Goal: Check status

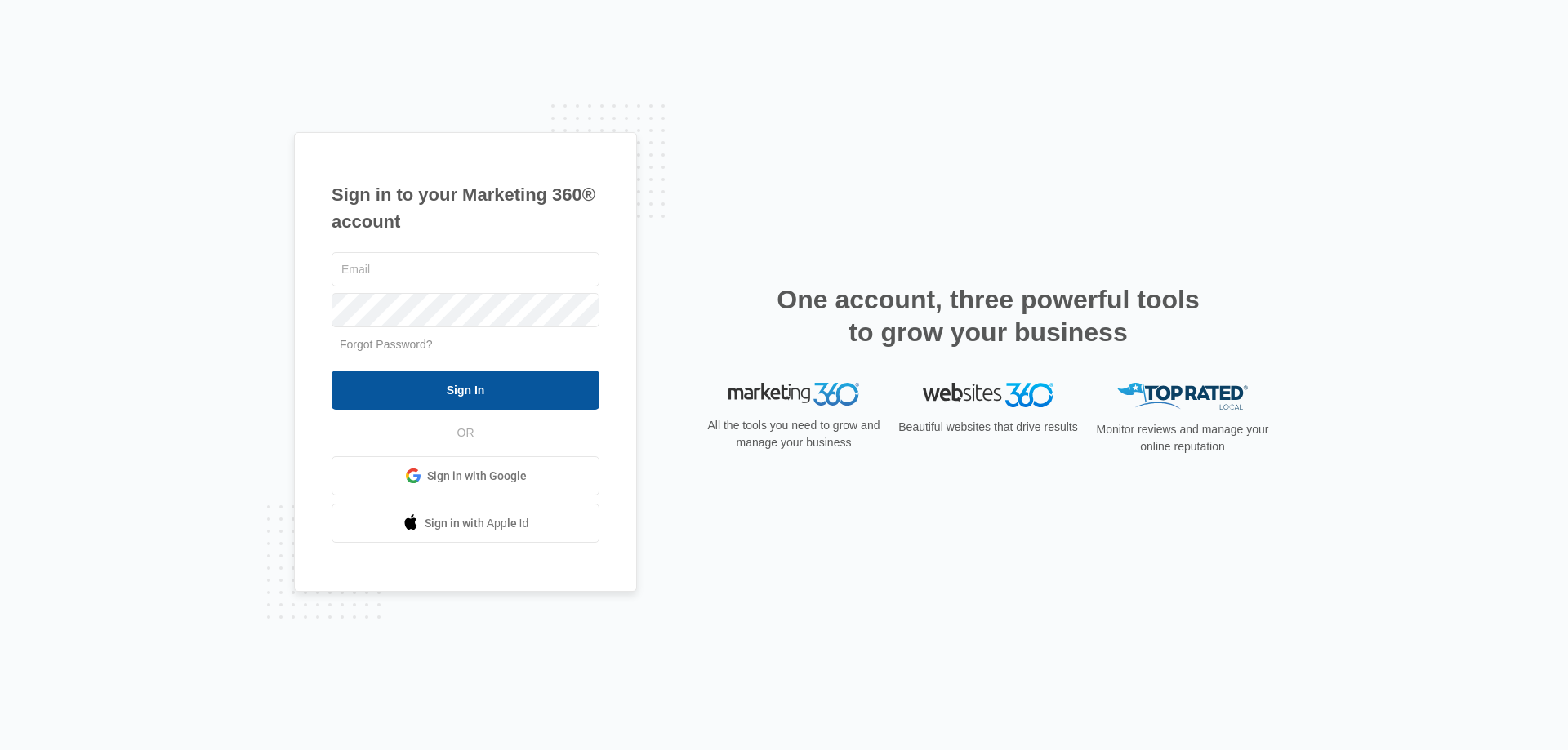
type input "[PERSON_NAME][EMAIL_ADDRESS][DOMAIN_NAME]"
click at [530, 387] on input "Sign In" at bounding box center [465, 390] width 267 height 39
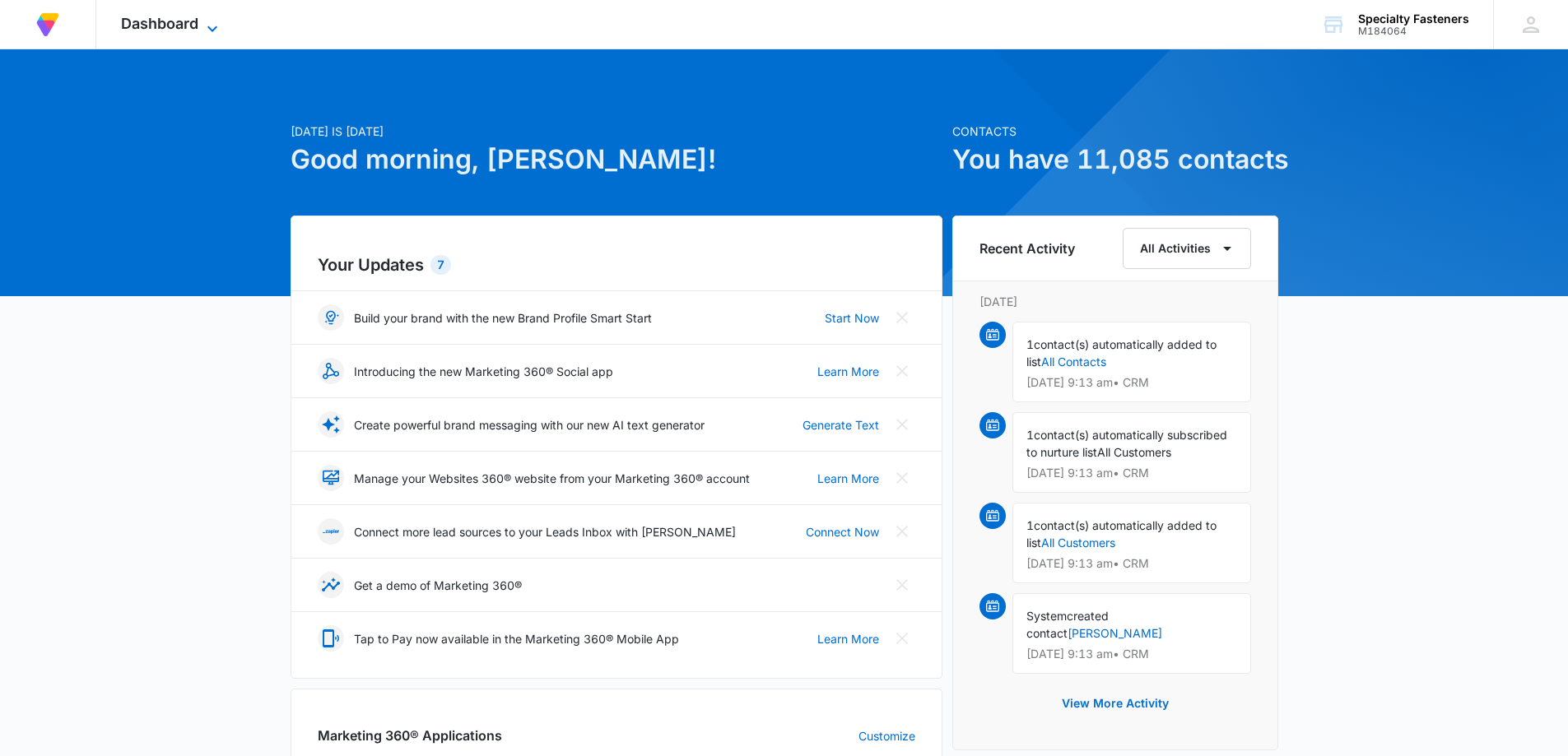
click at [196, 25] on span "Dashboard" at bounding box center [160, 23] width 78 height 17
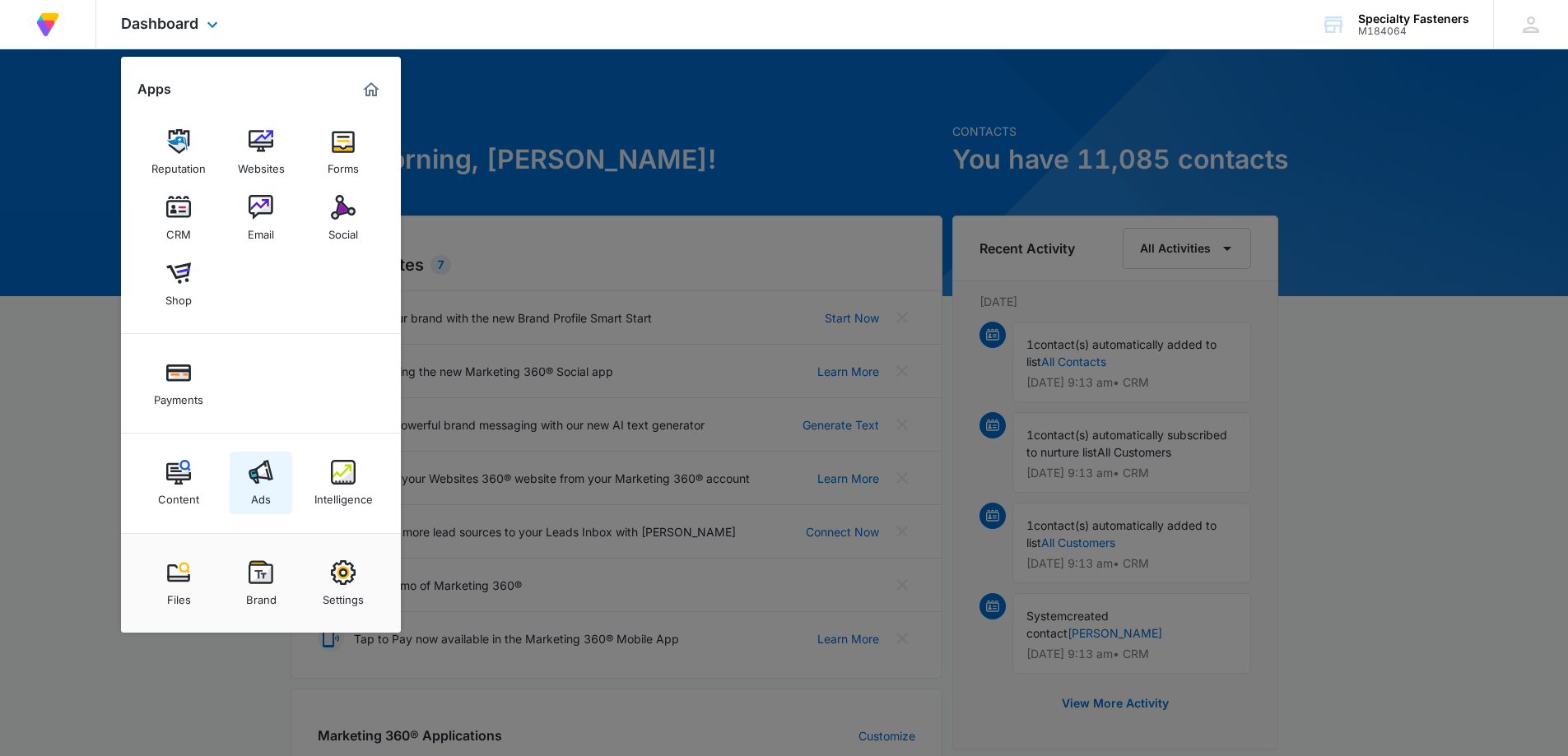
click at [264, 474] on img at bounding box center [261, 472] width 24 height 24
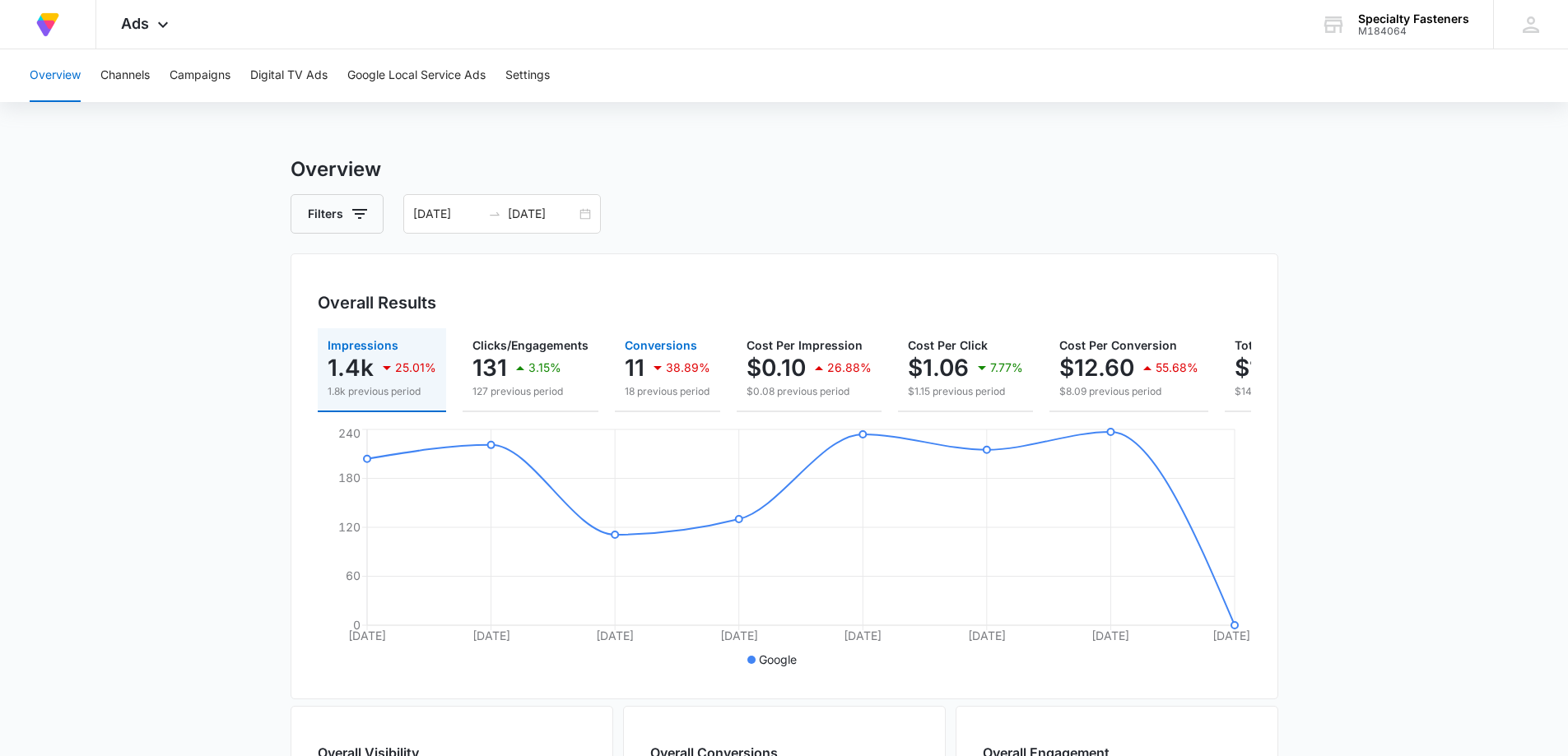
click at [654, 364] on icon "button" at bounding box center [658, 368] width 20 height 20
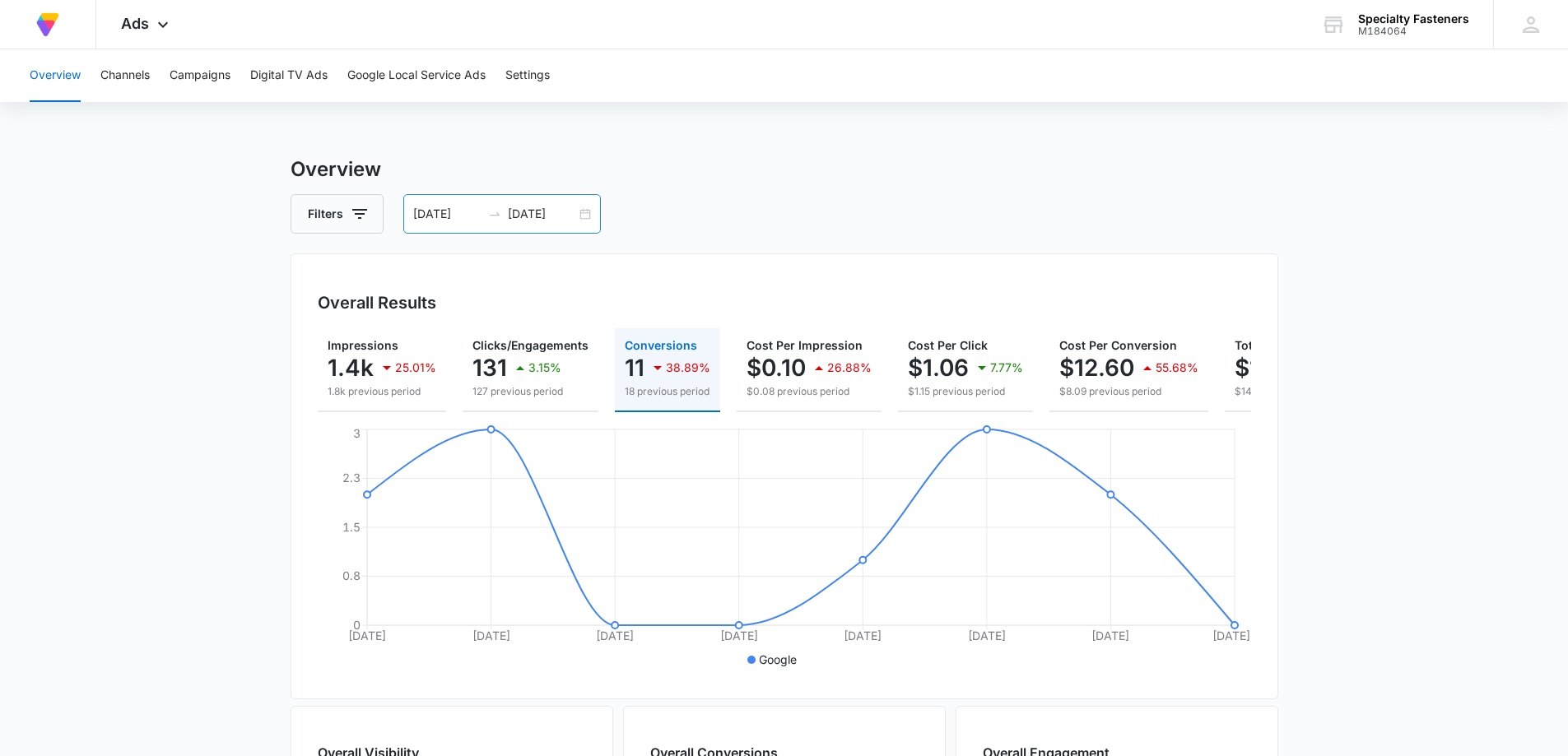
click at [584, 213] on div "[DATE] [DATE]" at bounding box center [502, 214] width 197 height 40
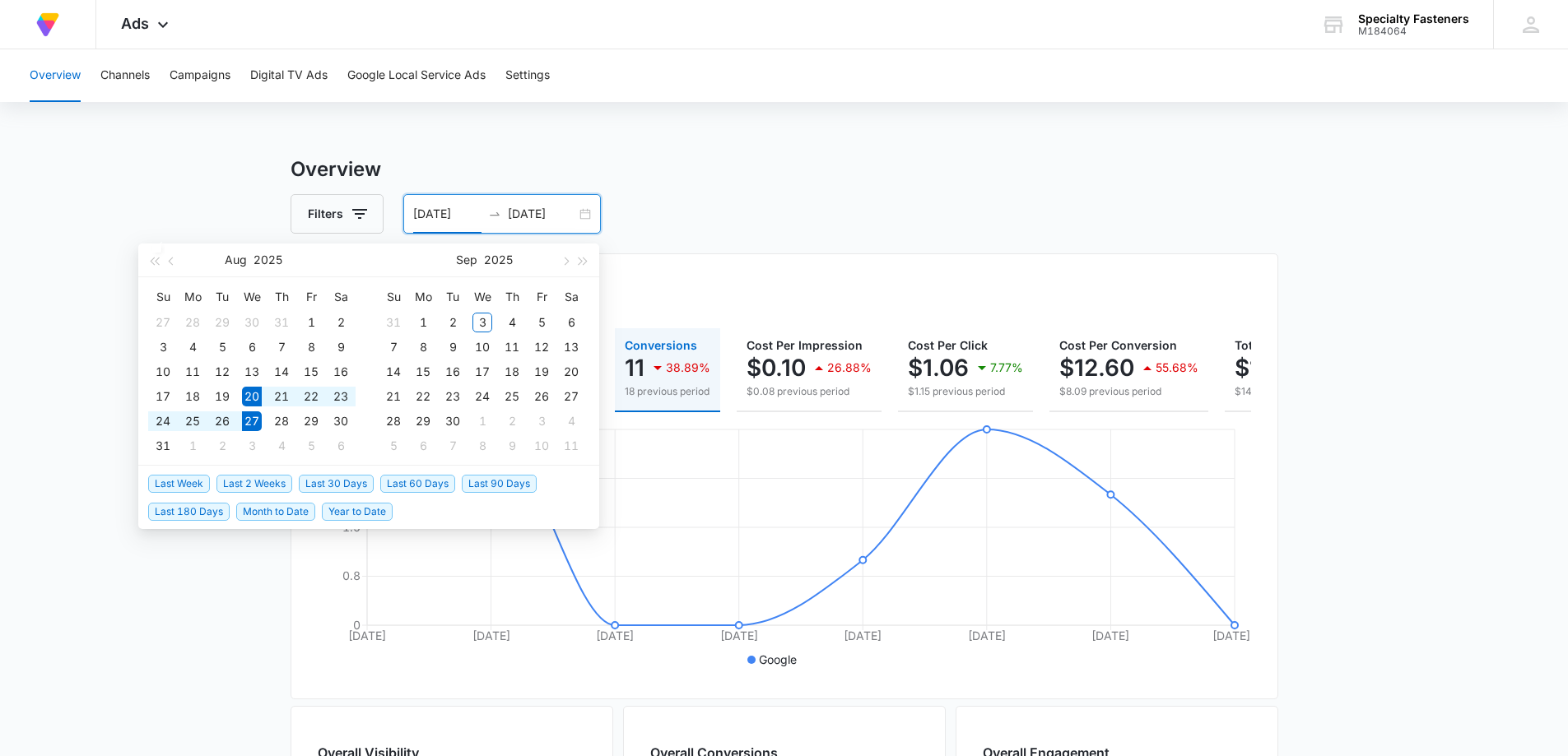
type input "[DATE]"
click at [270, 479] on span "Last 2 Weeks" at bounding box center [254, 484] width 76 height 18
type input "[DATE]"
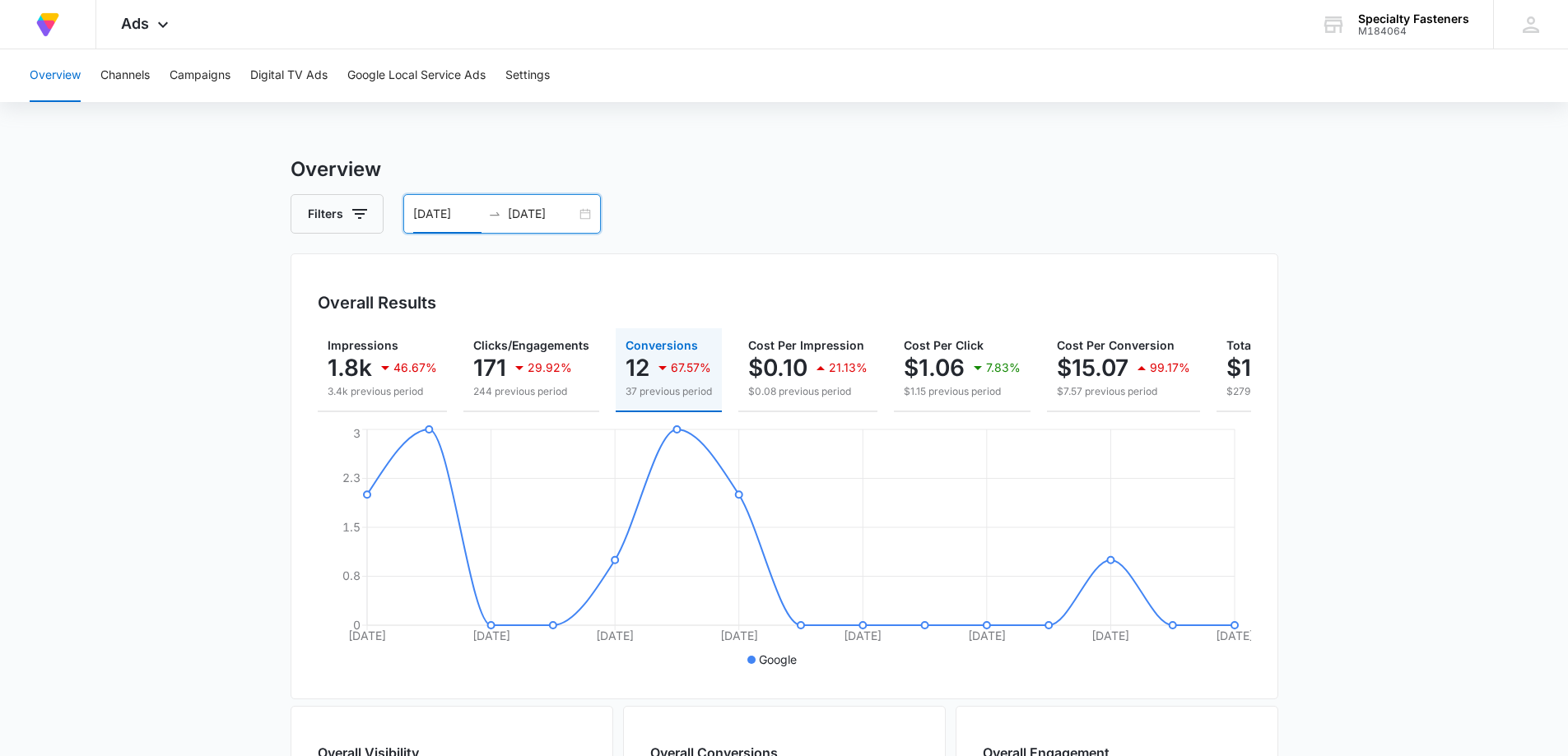
click at [591, 215] on div "[DATE] [DATE]" at bounding box center [502, 214] width 197 height 40
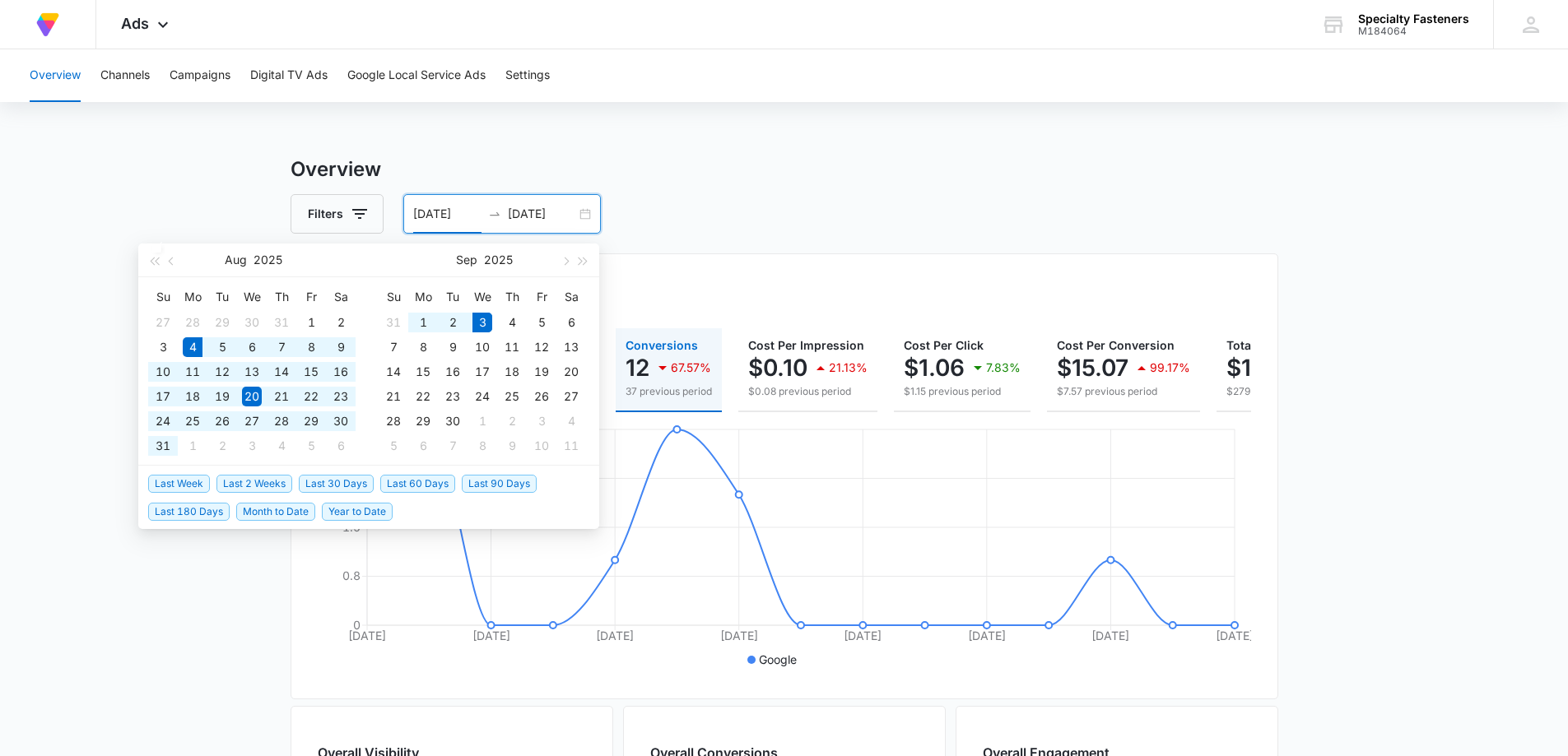
click at [350, 478] on span "Last 30 Days" at bounding box center [336, 484] width 75 height 18
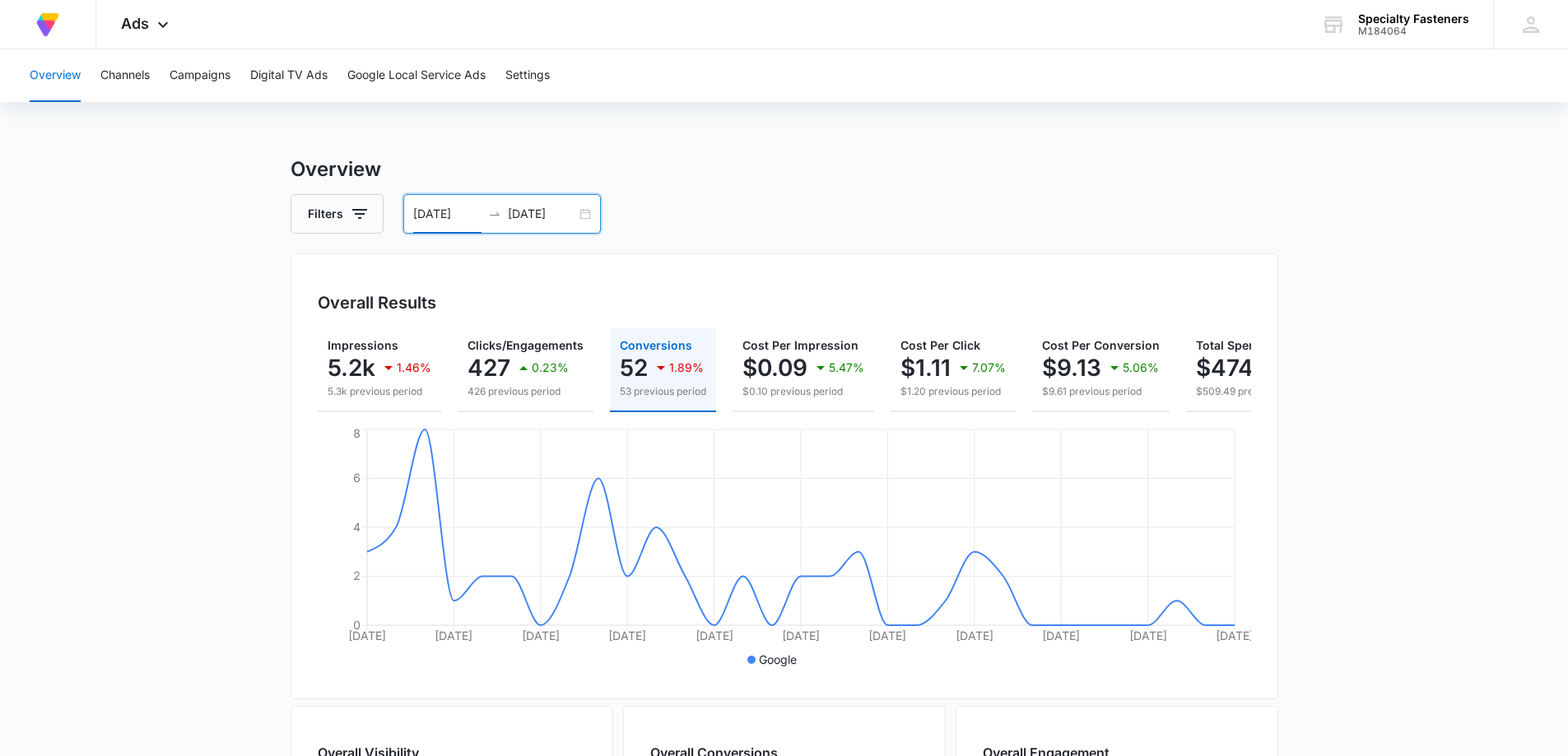
click at [584, 216] on div "[DATE] [DATE]" at bounding box center [502, 214] width 197 height 40
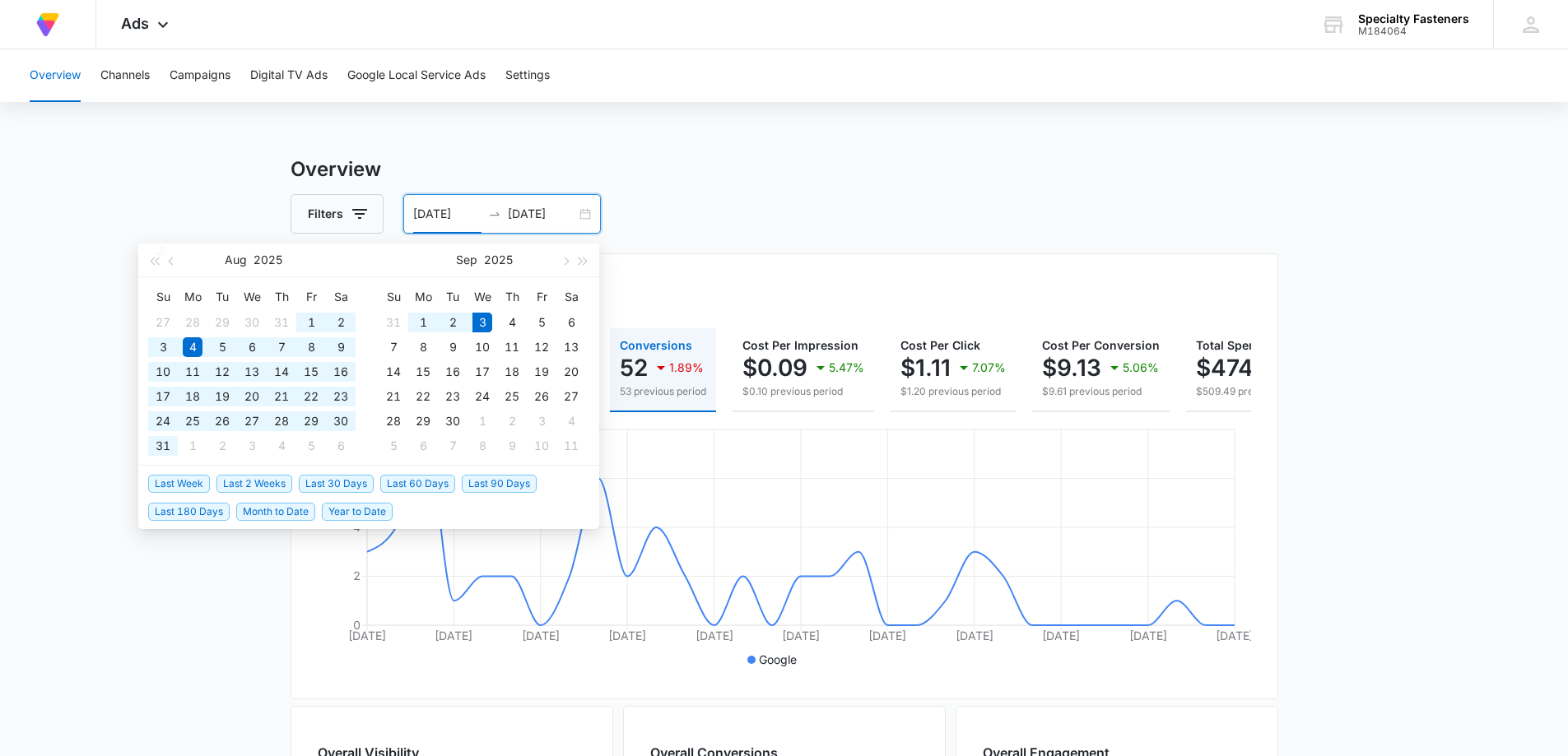
click at [416, 485] on span "Last 60 Days" at bounding box center [417, 484] width 75 height 18
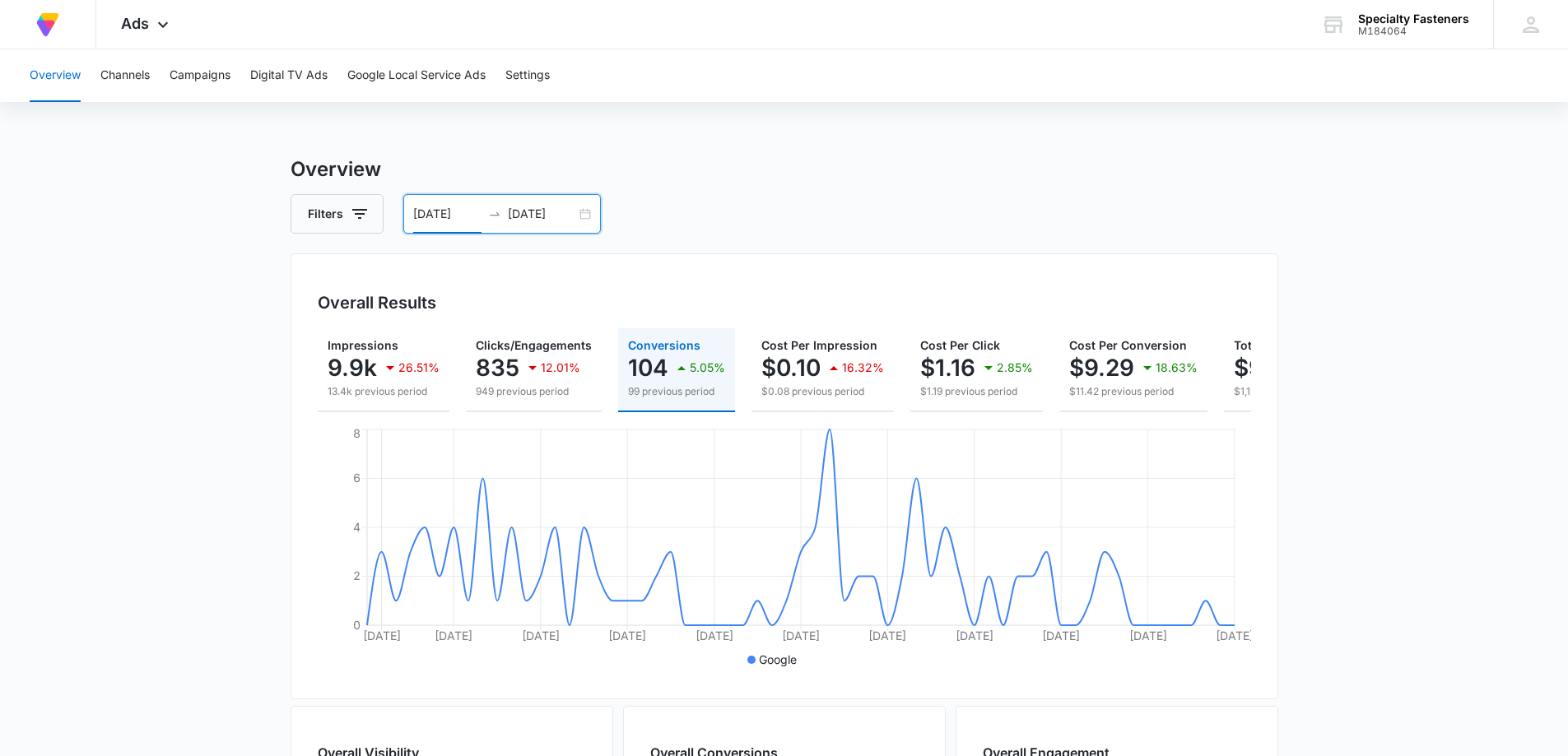
click at [586, 214] on div "[DATE] [DATE]" at bounding box center [502, 214] width 197 height 40
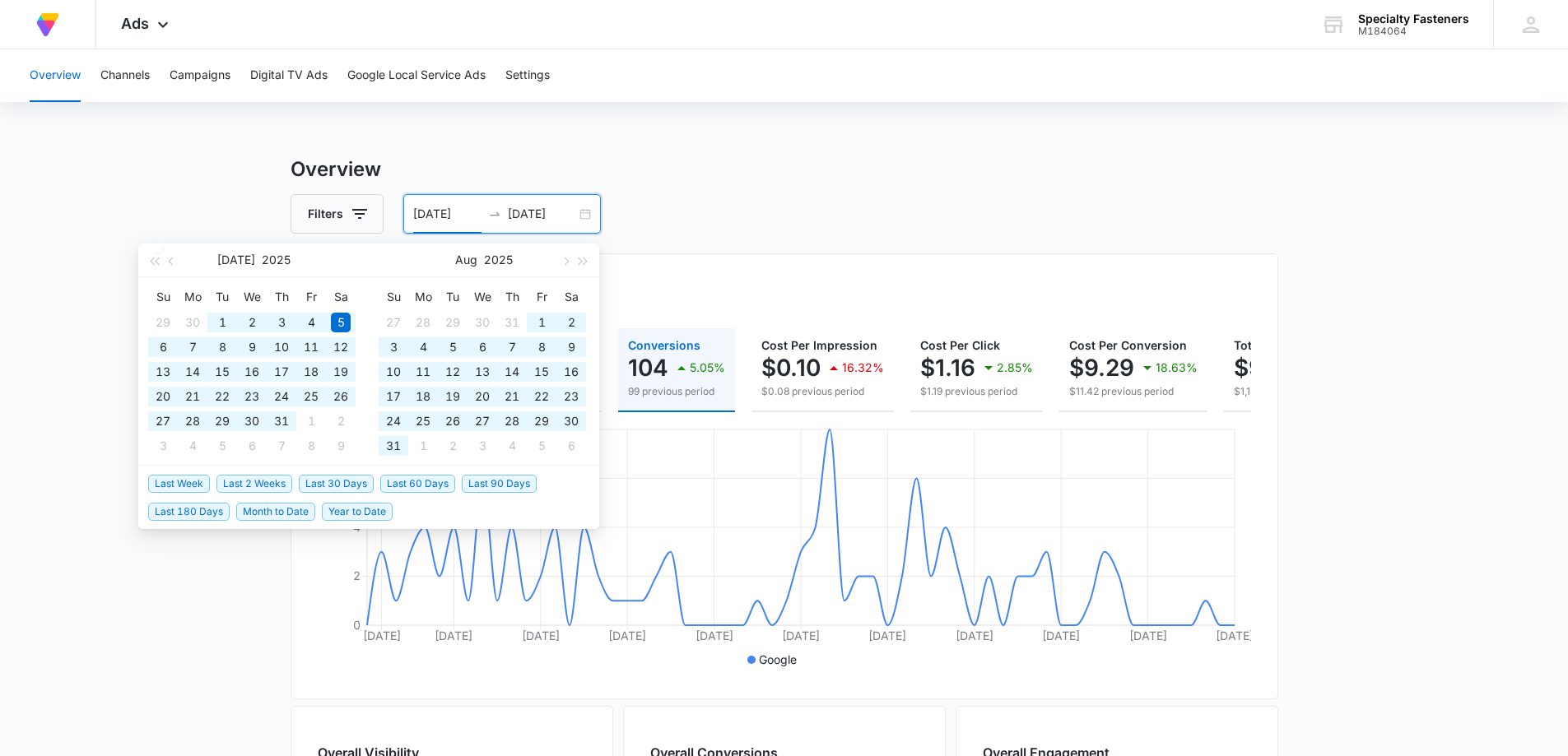
click at [468, 481] on span "Last 90 Days" at bounding box center [499, 484] width 75 height 18
type input "[DATE]"
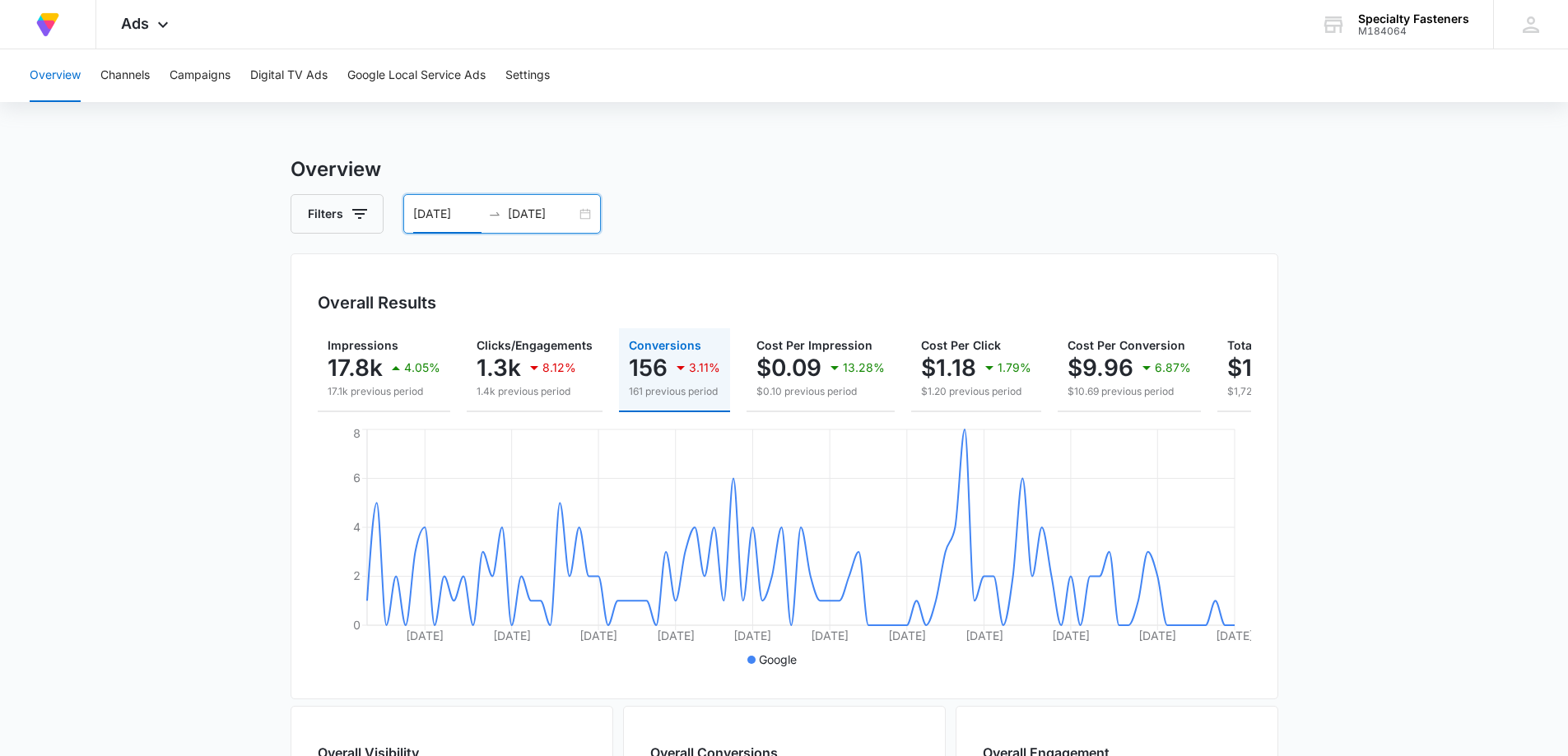
click at [571, 214] on input "[DATE]" at bounding box center [542, 214] width 69 height 18
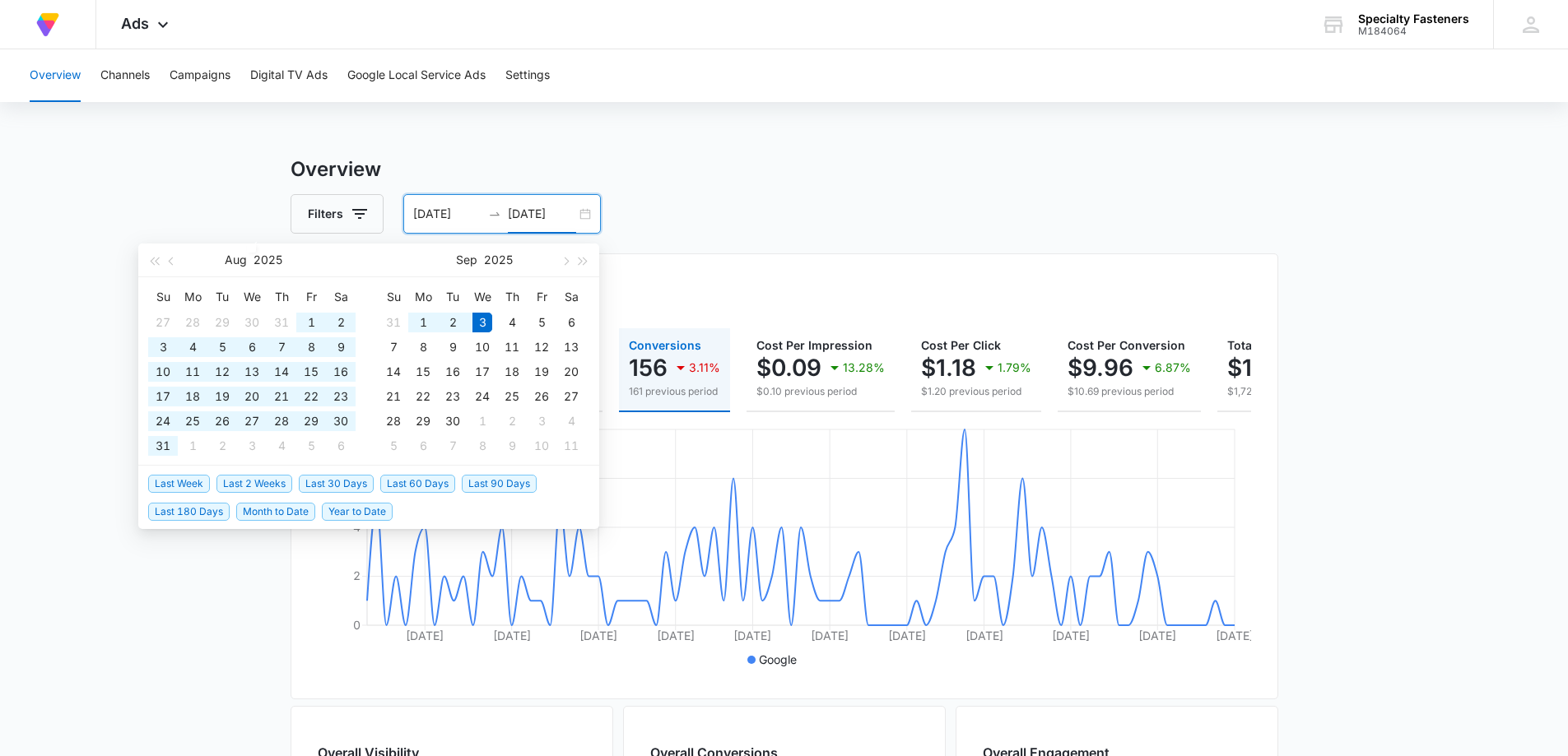
click at [588, 214] on div "[DATE] [DATE]" at bounding box center [502, 214] width 197 height 40
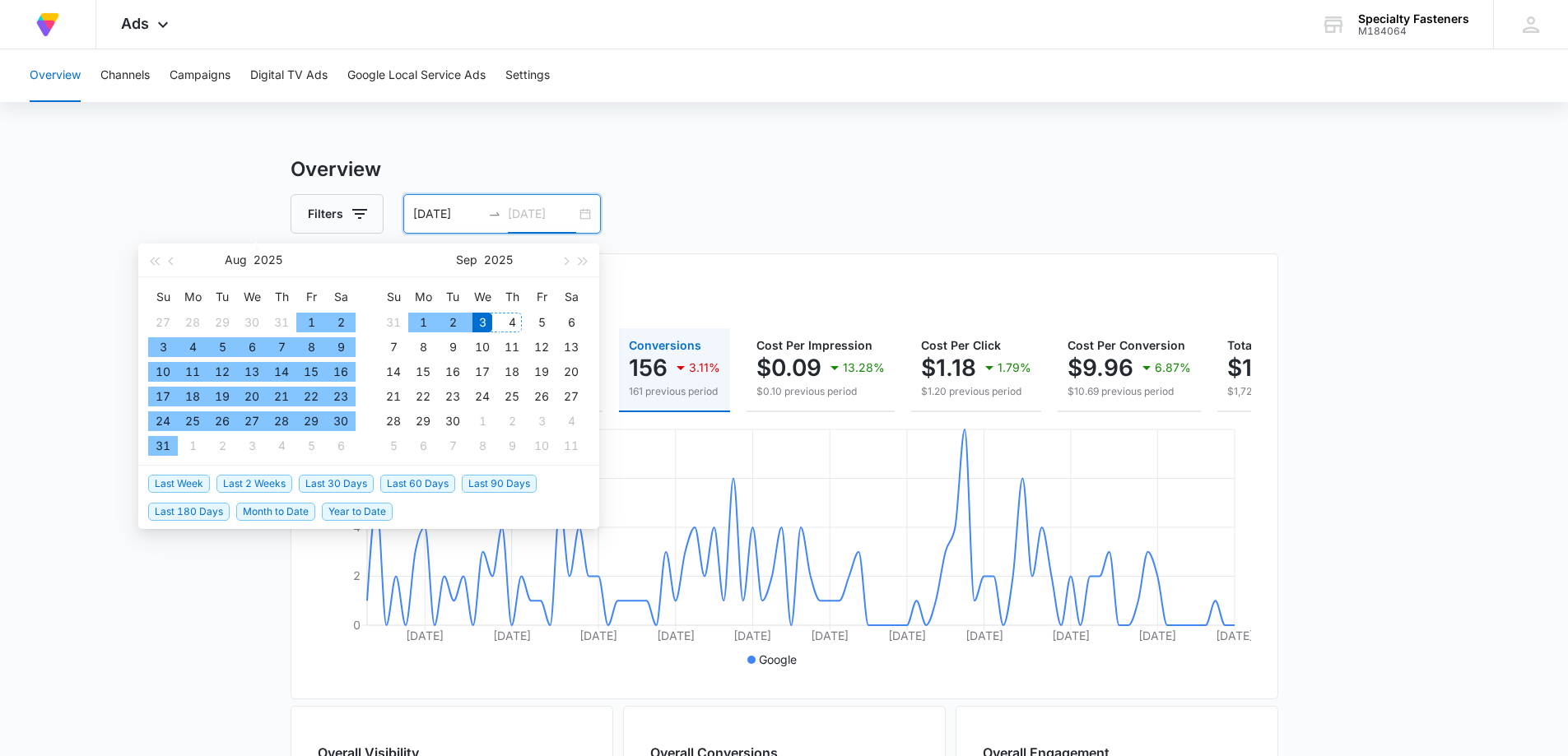
type input "[DATE]"
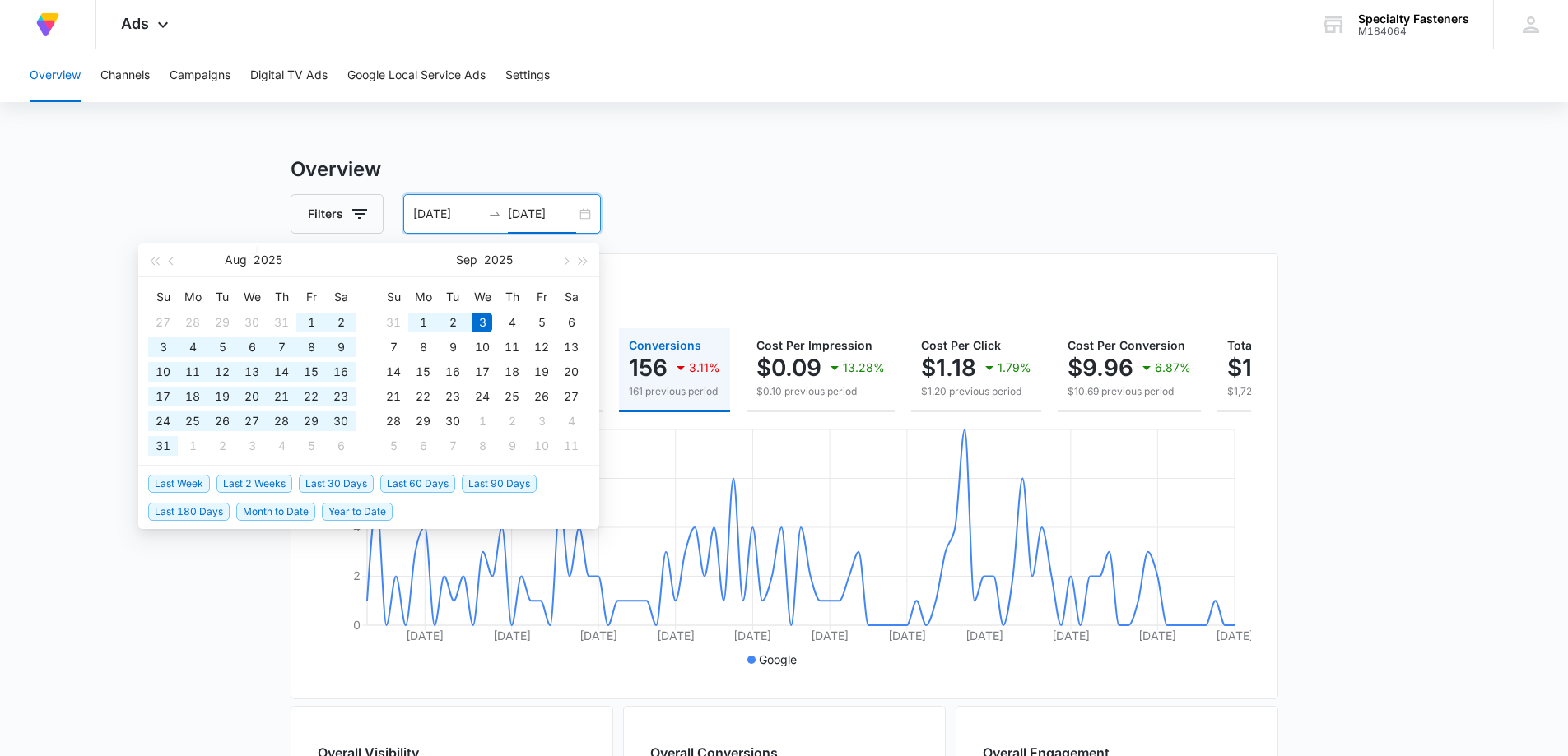
click at [205, 511] on span "Last 180 Days" at bounding box center [189, 512] width 81 height 18
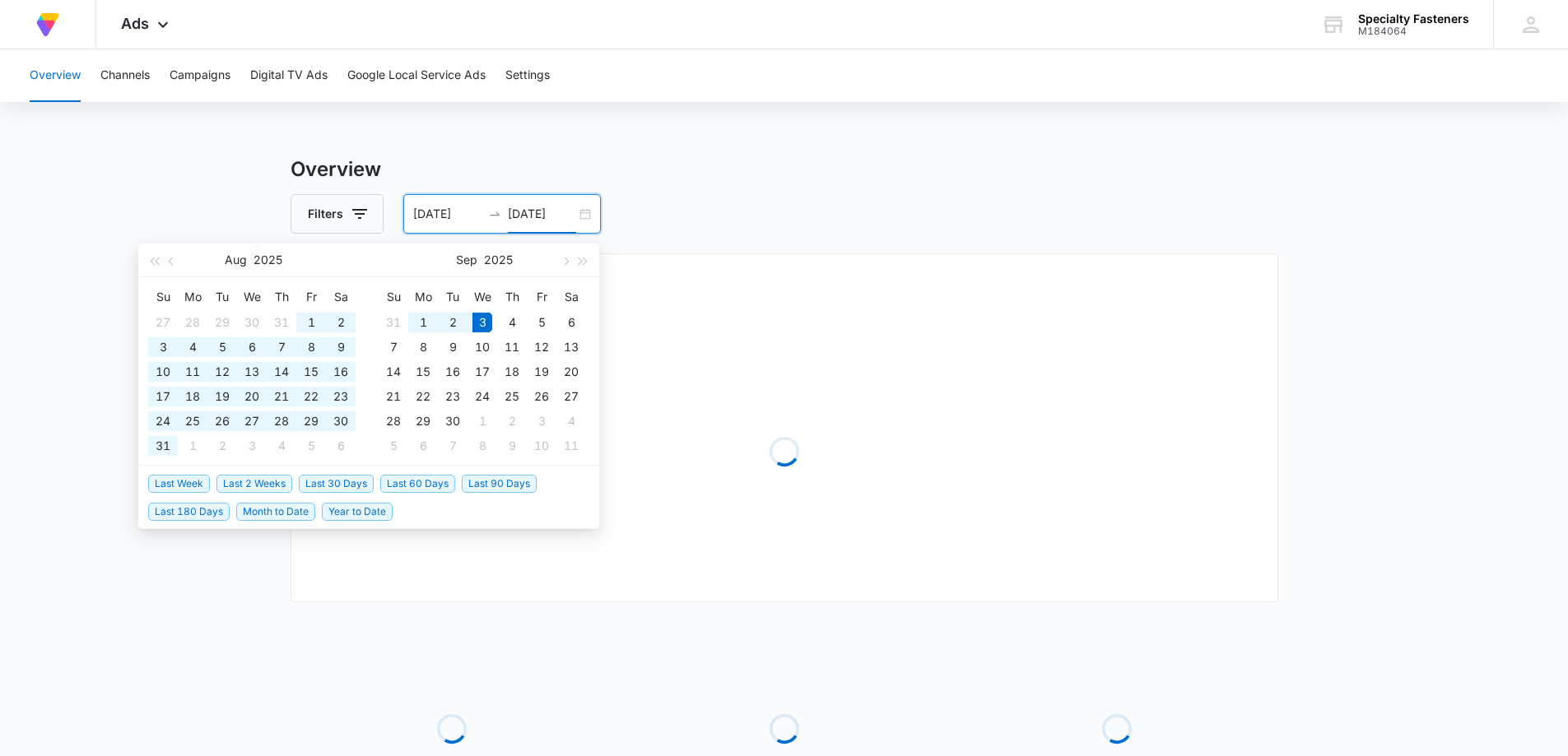
type input "[DATE]"
